Goal: Navigation & Orientation: Find specific page/section

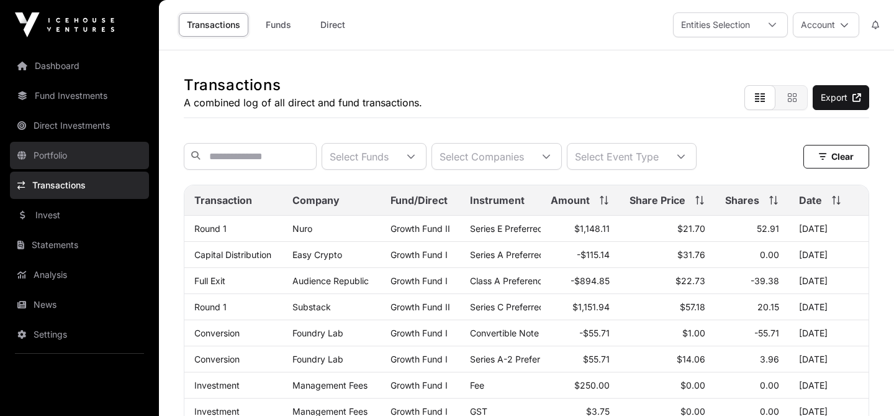
click at [59, 145] on link "Portfolio" at bounding box center [79, 155] width 139 height 27
